Goal: Task Accomplishment & Management: Manage account settings

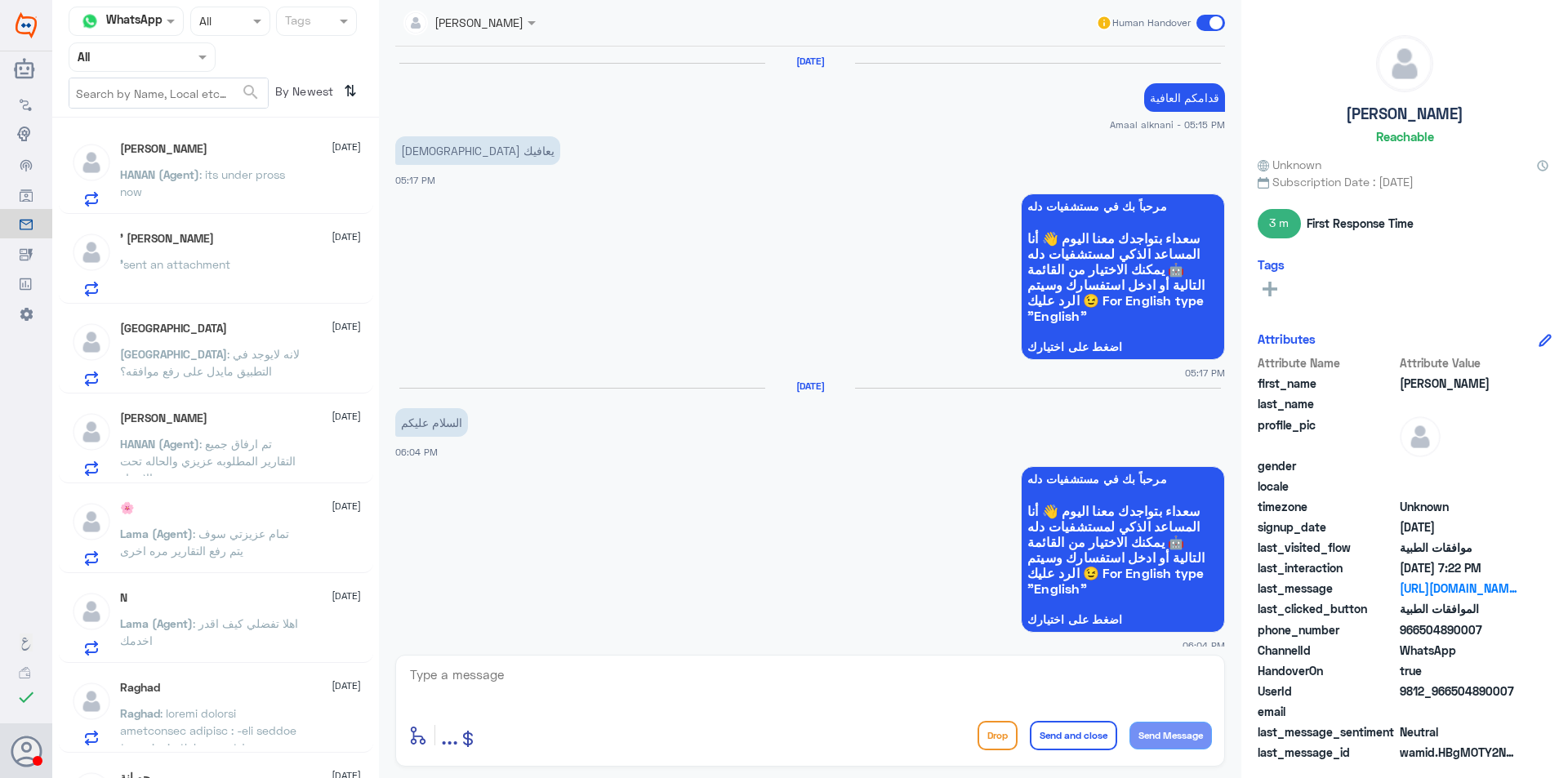
scroll to position [1426, 0]
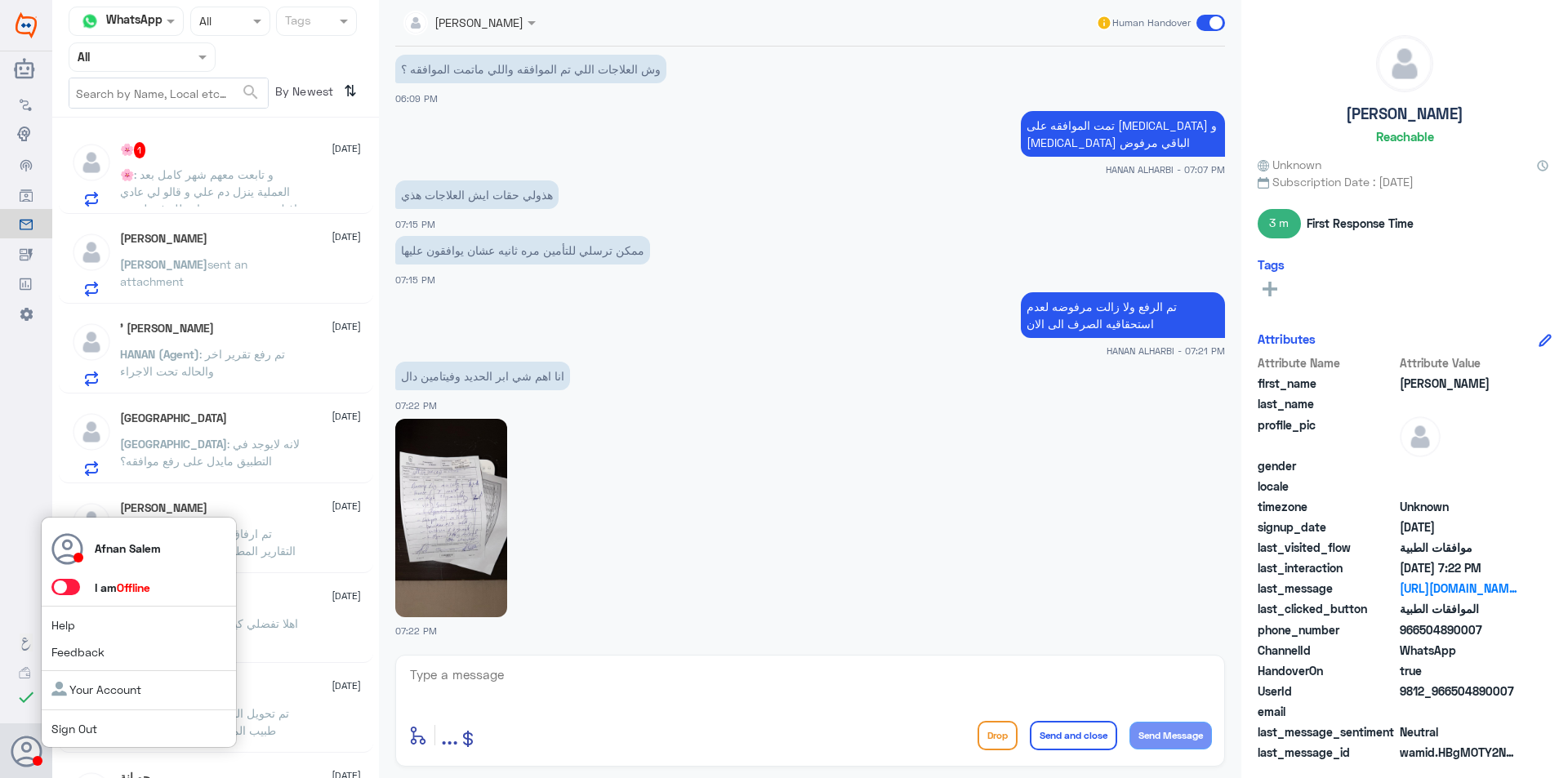
click at [49, 733] on div "Afnan Salem I am Offline Help Feedback Your Account Sign Out" at bounding box center [138, 633] width 196 height 232
click at [97, 714] on div "Afnan Salem I am Offline Help Feedback Your Account Sign Out" at bounding box center [138, 633] width 196 height 232
click at [67, 725] on link "Sign Out" at bounding box center [75, 729] width 46 height 14
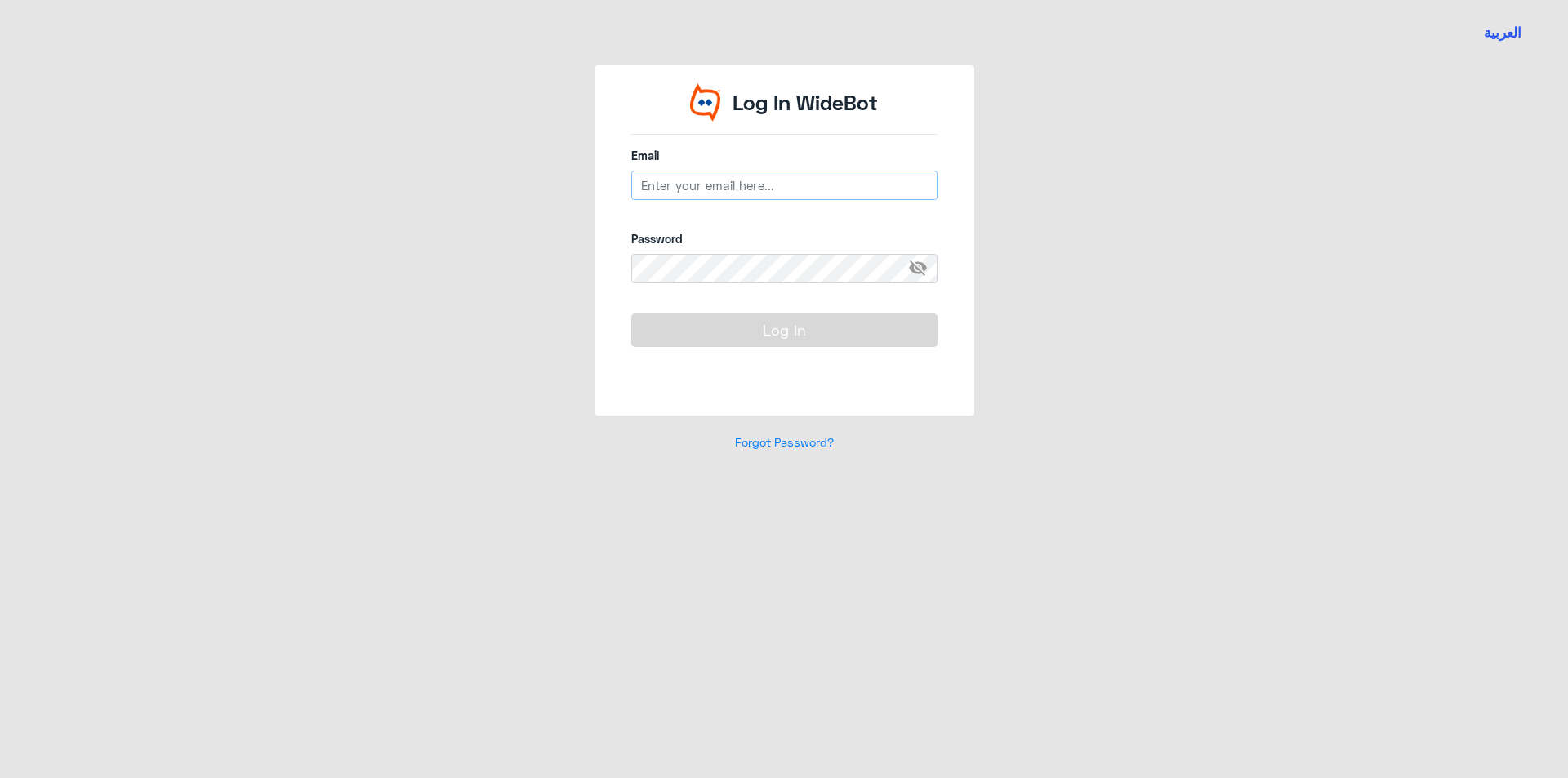
type input "[EMAIL_ADDRESS][DOMAIN_NAME]"
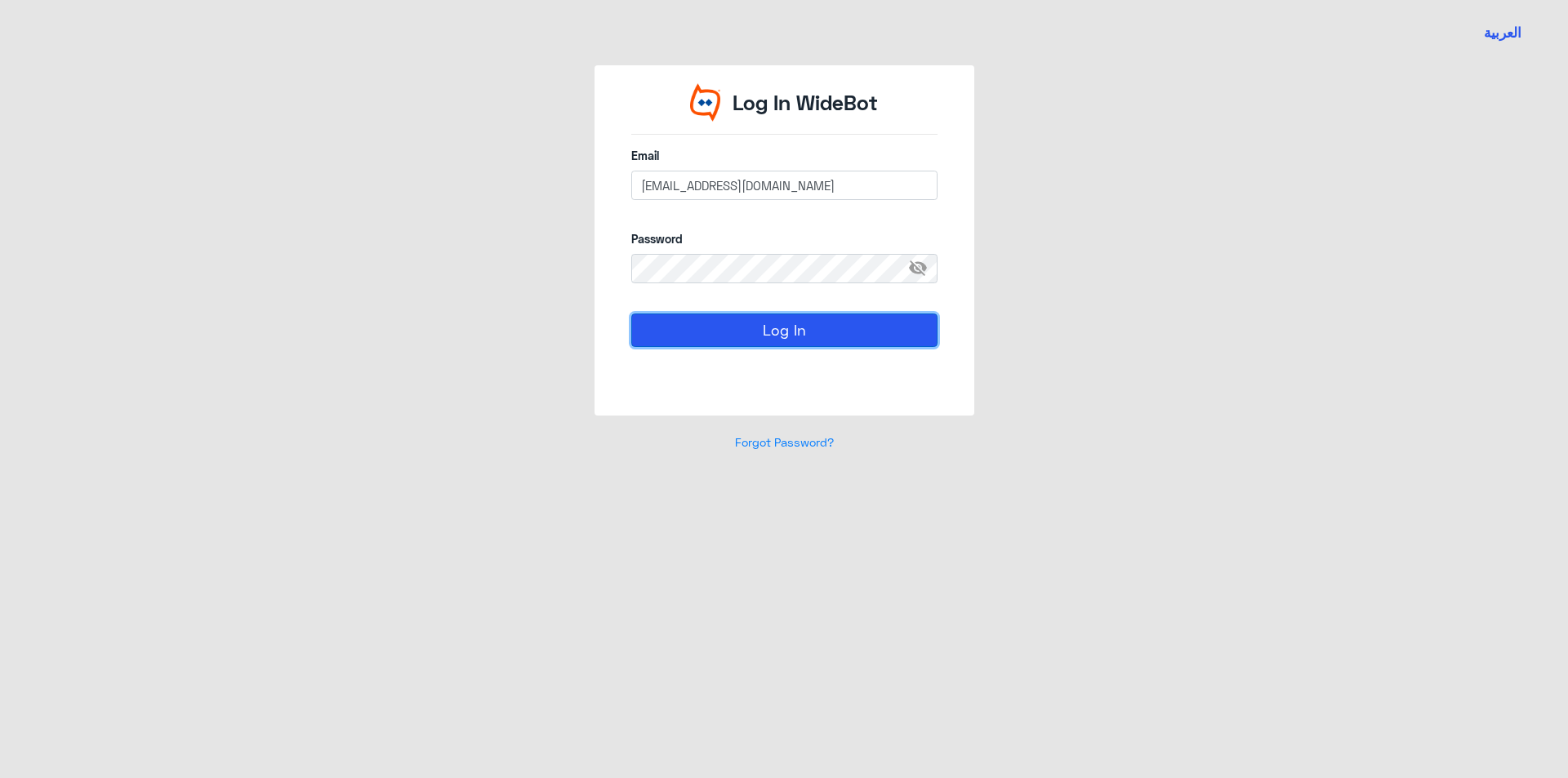
click at [779, 339] on button "Log In" at bounding box center [784, 329] width 306 height 33
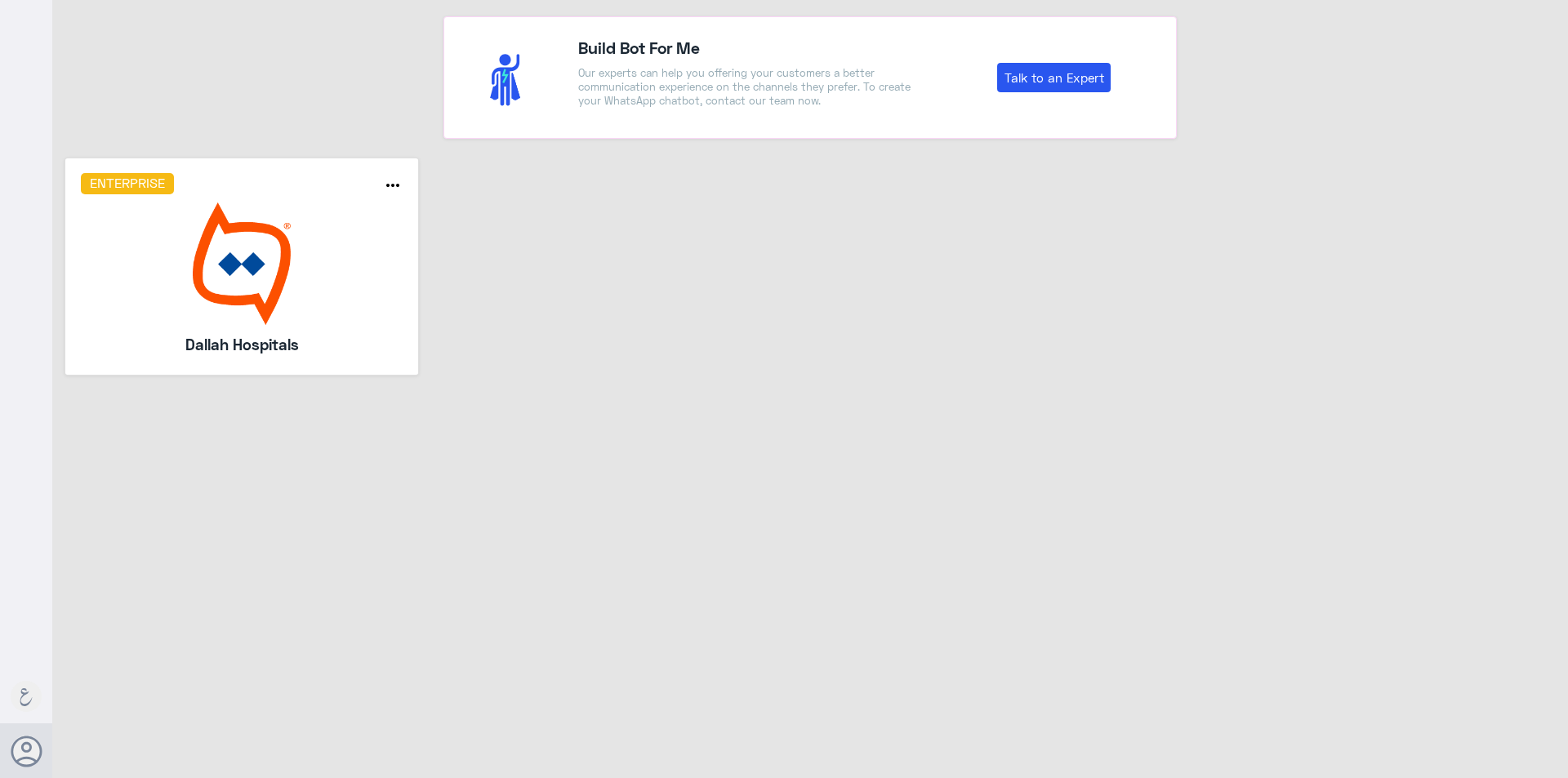
click at [283, 275] on img at bounding box center [242, 263] width 323 height 122
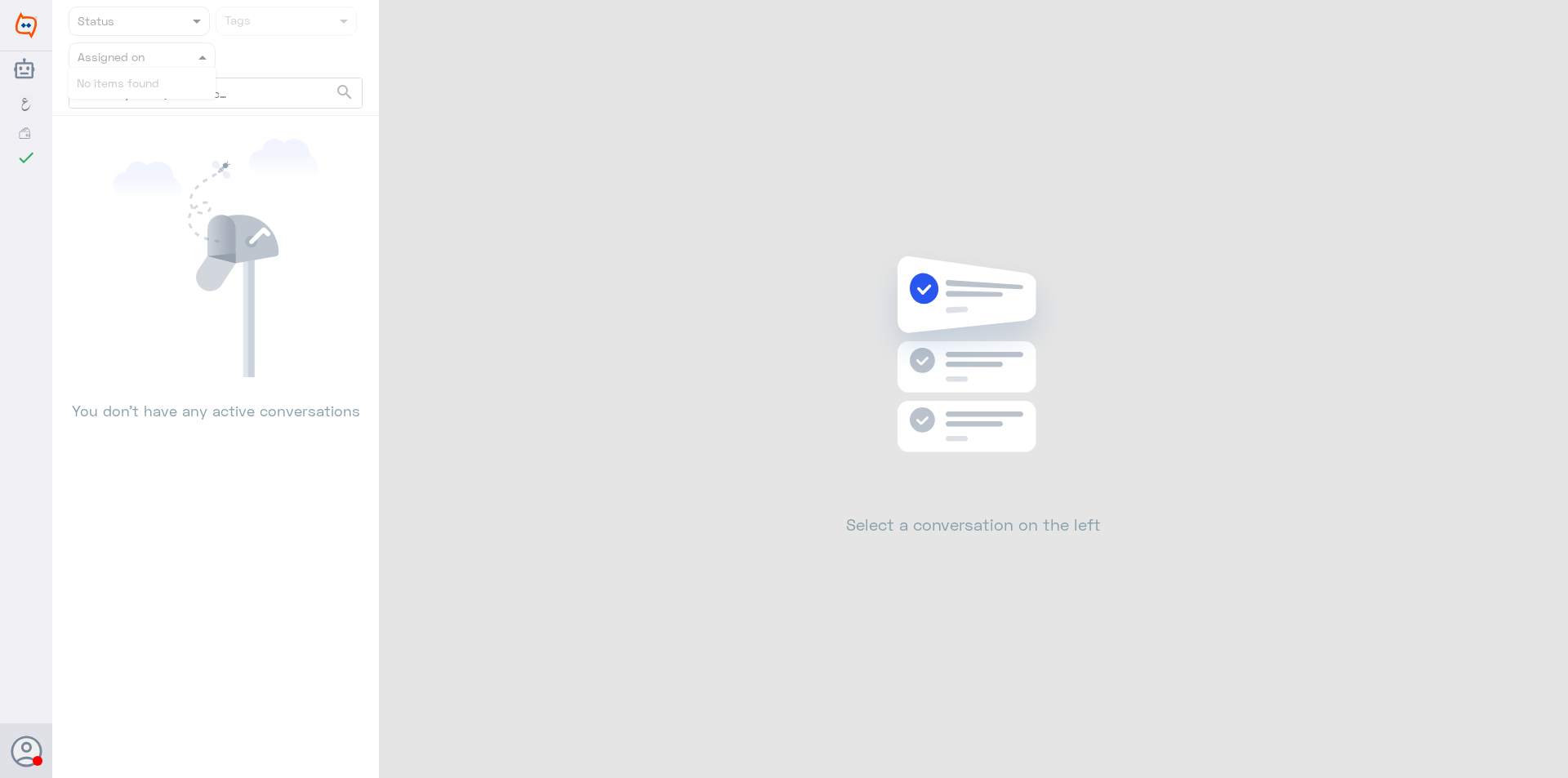
click at [181, 45] on div "Assigned on" at bounding box center [142, 57] width 147 height 29
click at [201, 63] on span at bounding box center [204, 56] width 20 height 17
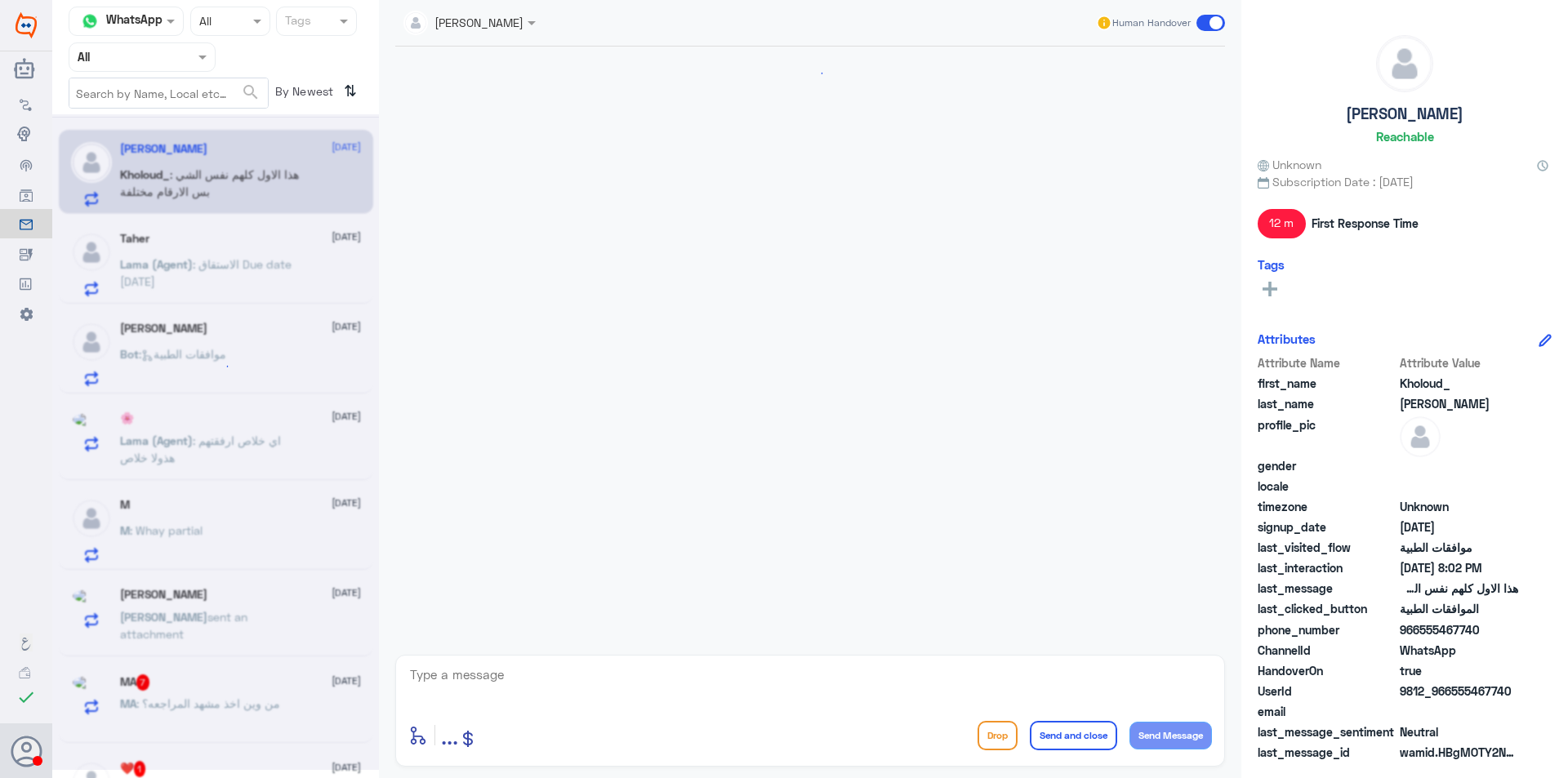
scroll to position [975, 0]
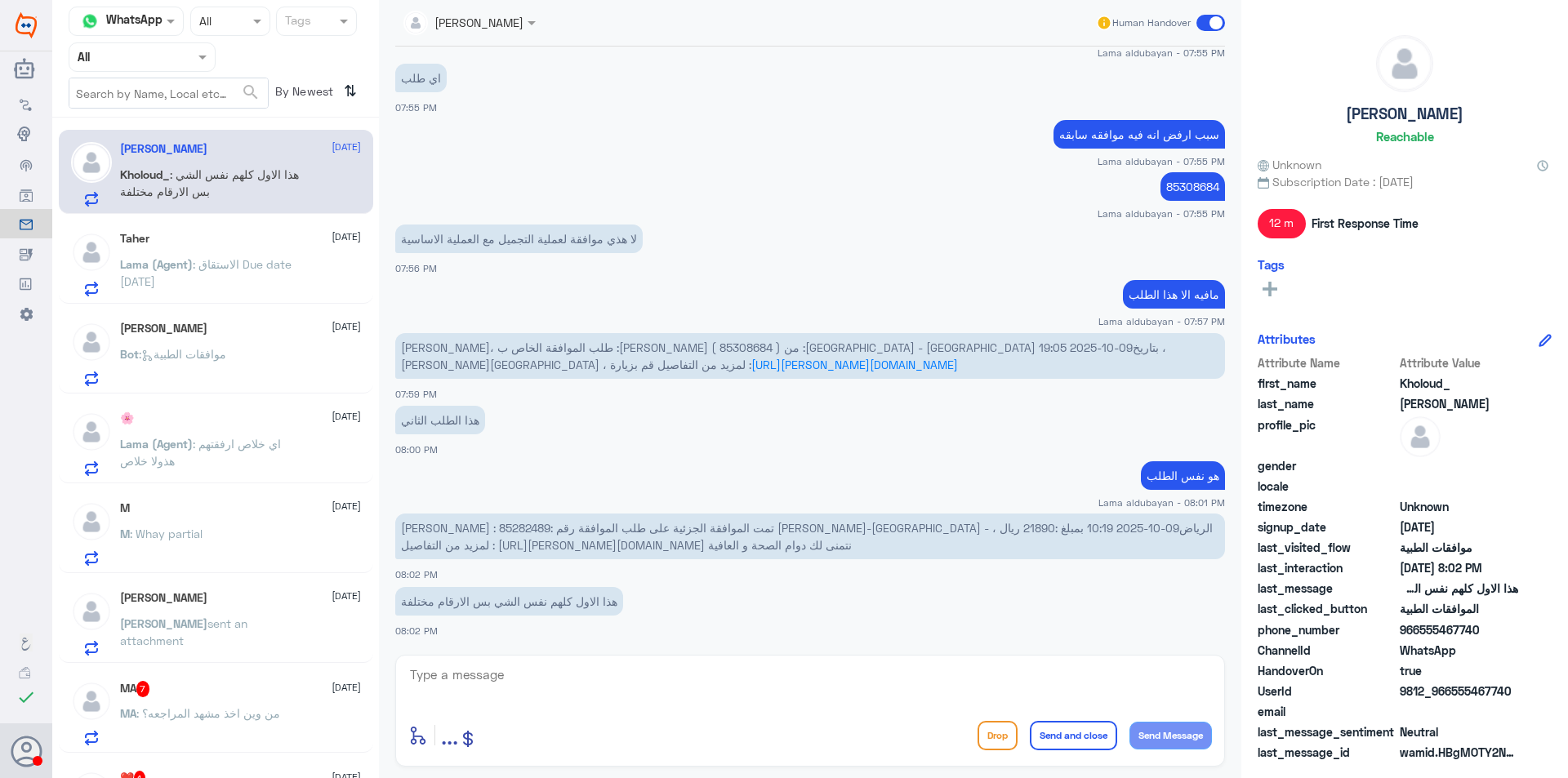
click at [161, 54] on input "text" at bounding box center [122, 56] width 90 height 19
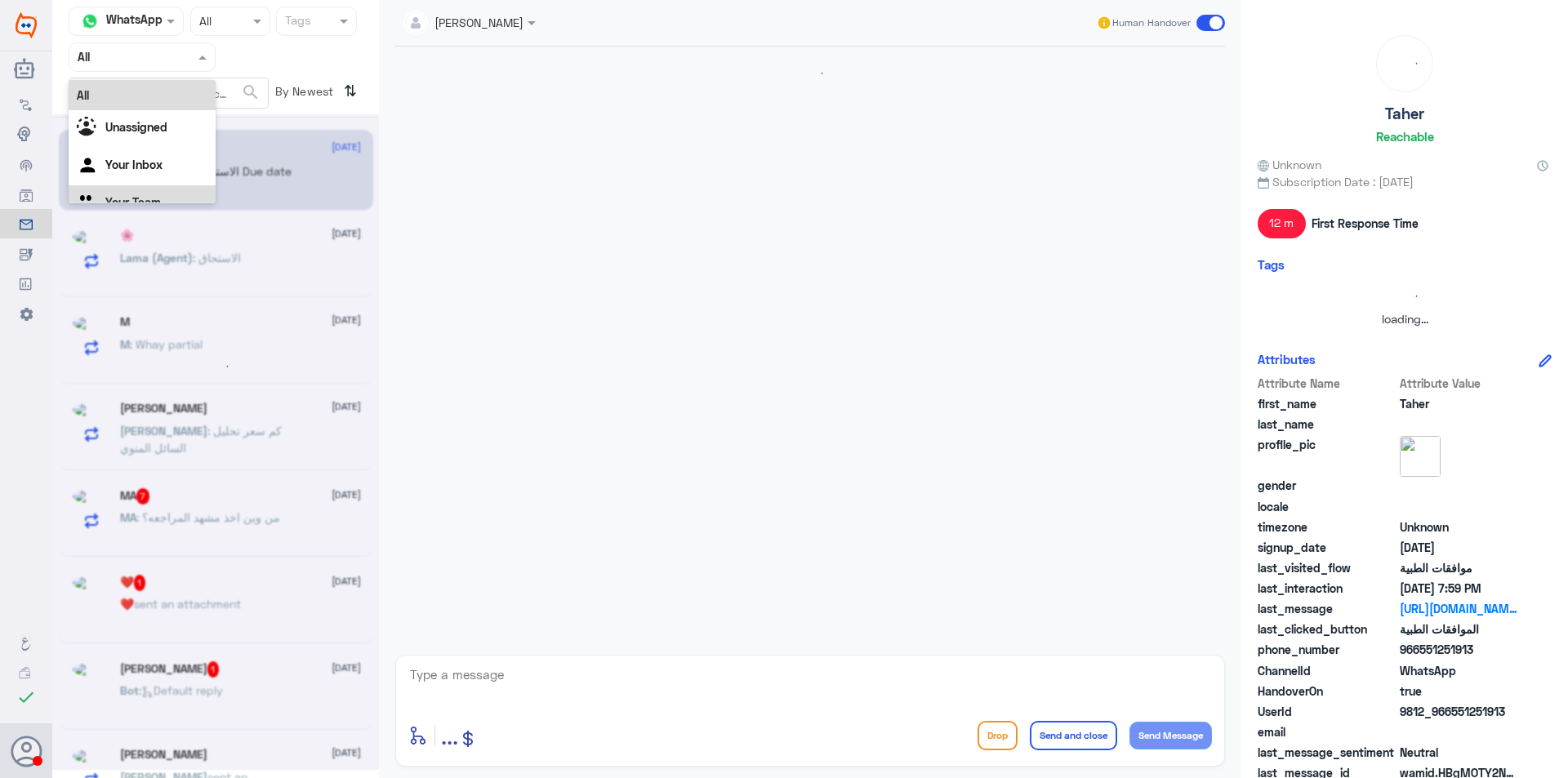
scroll to position [0, 0]
click at [162, 195] on div "Your Team" at bounding box center [142, 204] width 147 height 37
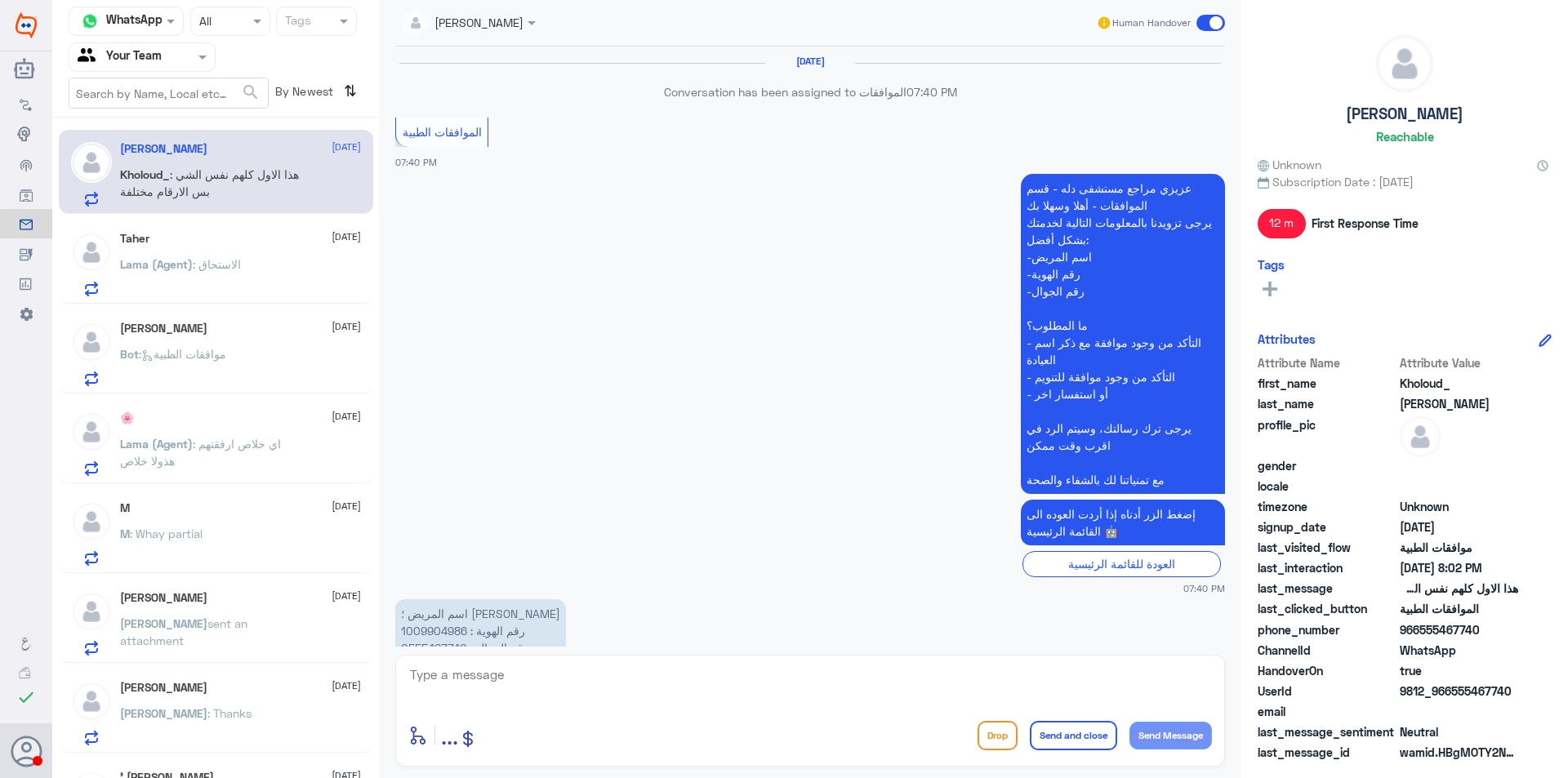
scroll to position [975, 0]
